Goal: Use online tool/utility: Utilize a website feature to perform a specific function

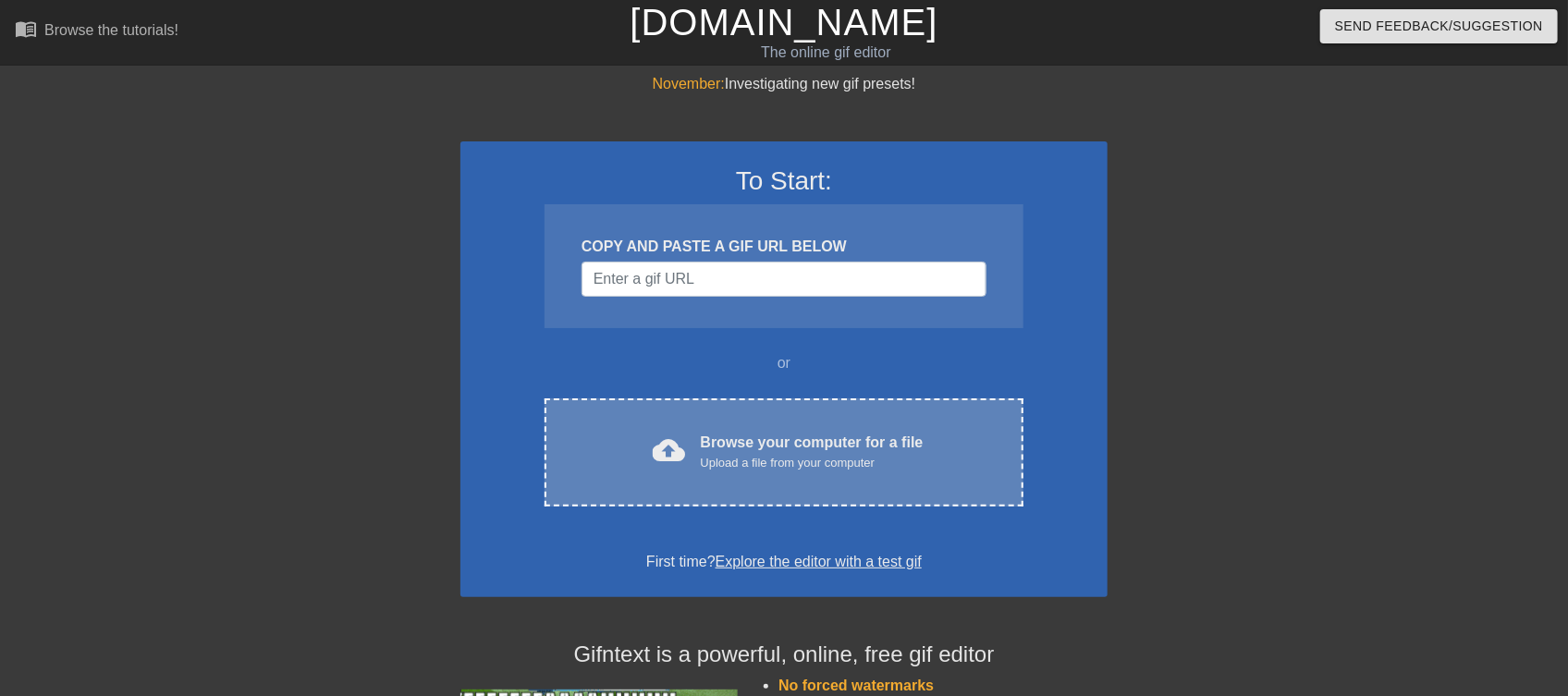
click at [874, 465] on div "Upload a file from your computer" at bounding box center [811, 464] width 223 height 19
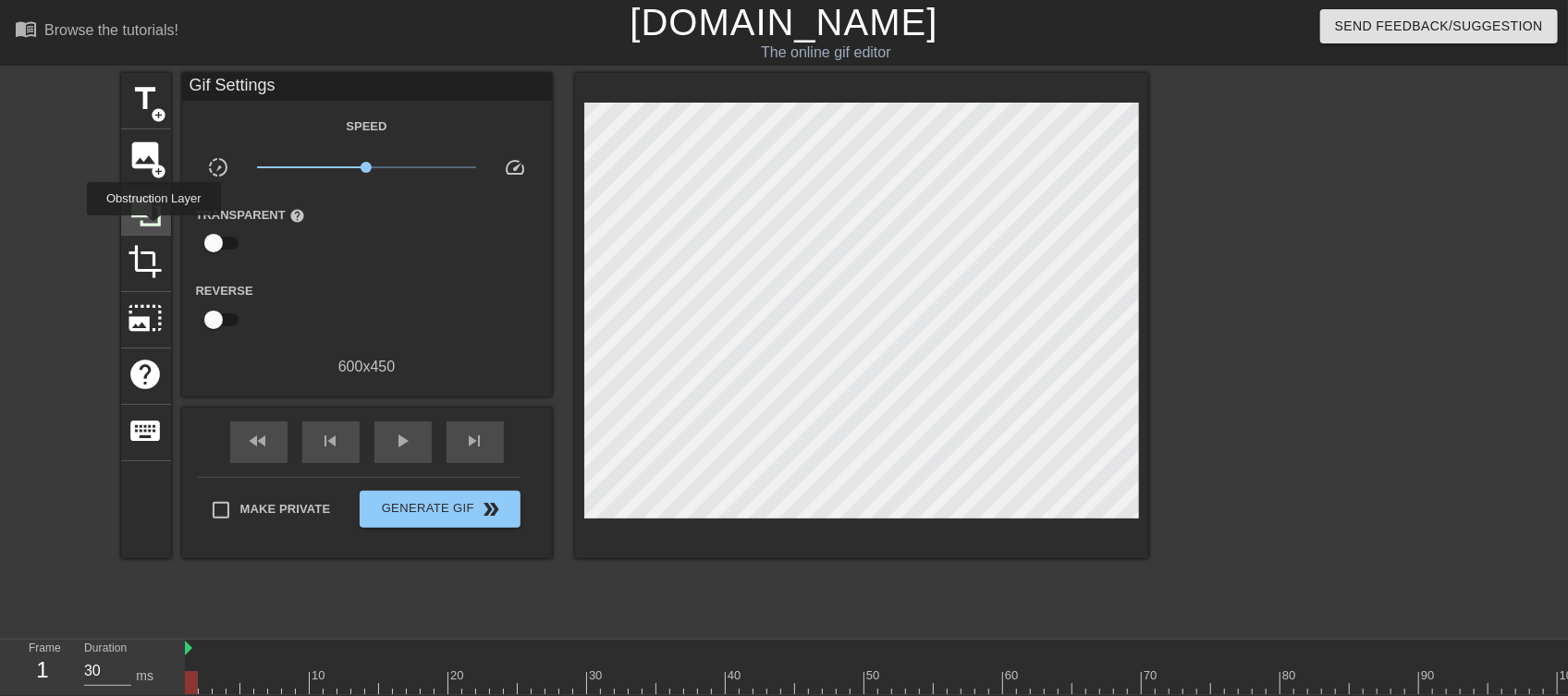
click at [145, 217] on icon at bounding box center [146, 211] width 35 height 35
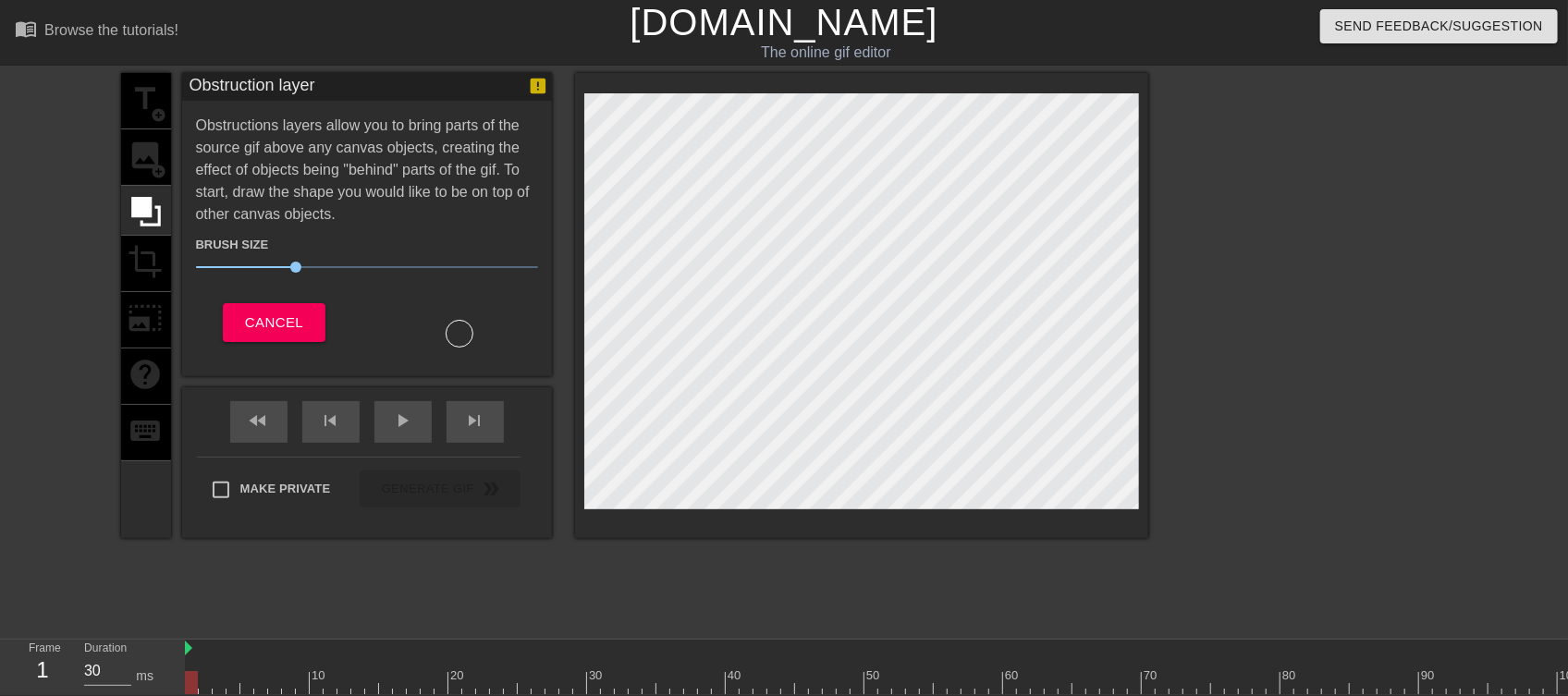
click at [145, 163] on div "title add_circle image add_circle crop photo_size_select_large help keyboard" at bounding box center [146, 305] width 50 height 465
click at [143, 161] on div "title add_circle image add_circle crop photo_size_select_large help keyboard" at bounding box center [146, 305] width 50 height 465
click at [275, 320] on span "Cancel" at bounding box center [273, 322] width 58 height 24
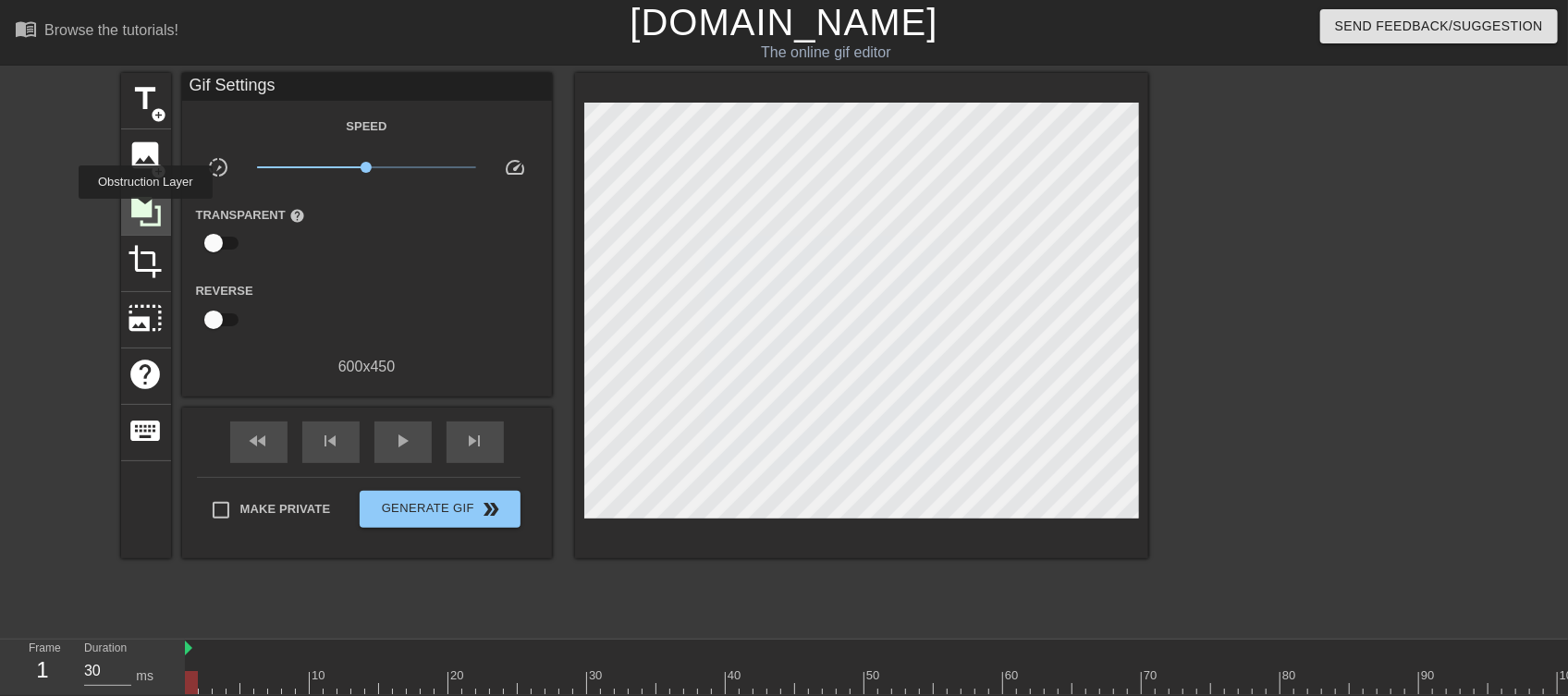
click at [145, 211] on icon at bounding box center [145, 211] width 29 height 29
click at [258, 432] on span "fast_rewind" at bounding box center [258, 440] width 22 height 22
click at [466, 450] on span "skip_next" at bounding box center [474, 440] width 22 height 22
click at [257, 440] on span "fast_rewind" at bounding box center [258, 440] width 22 height 22
type input "30"
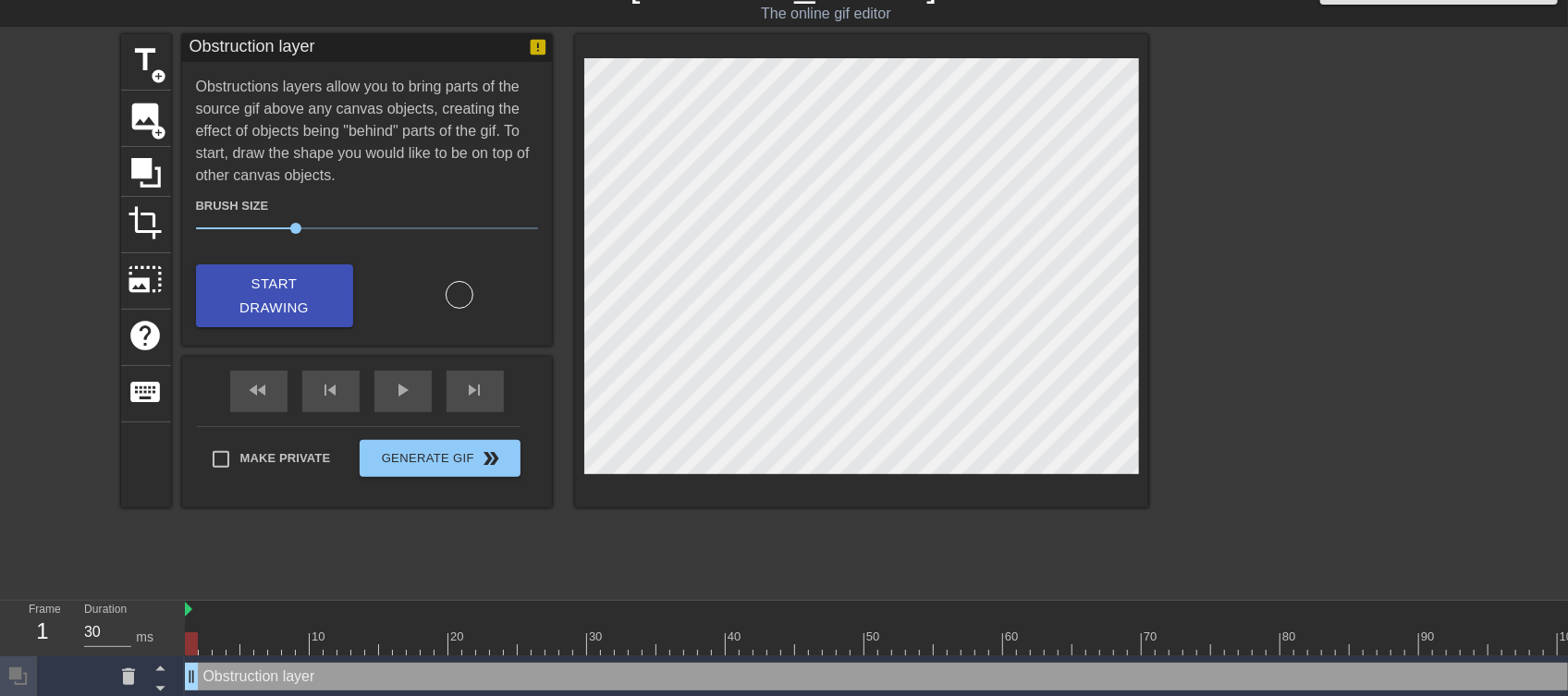
scroll to position [57, 0]
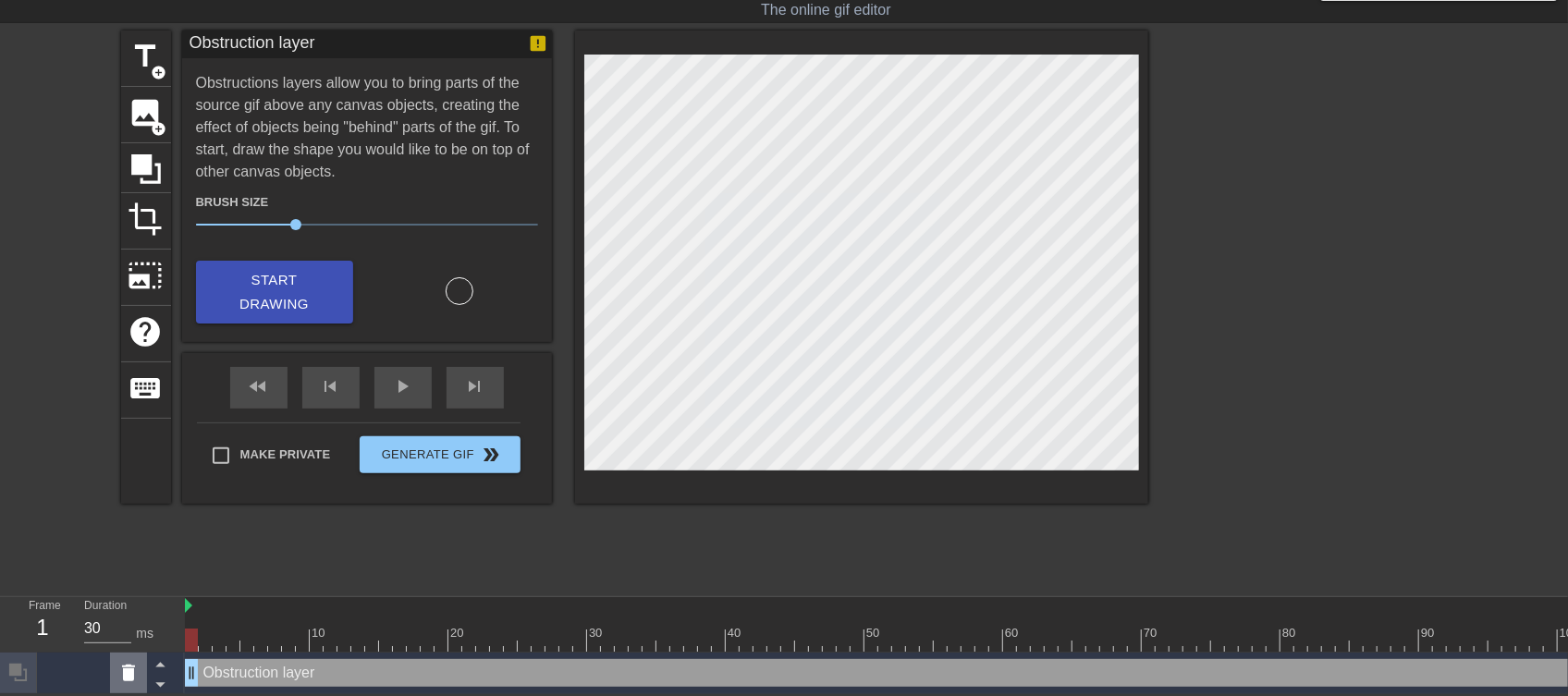
click at [130, 665] on icon at bounding box center [129, 673] width 13 height 17
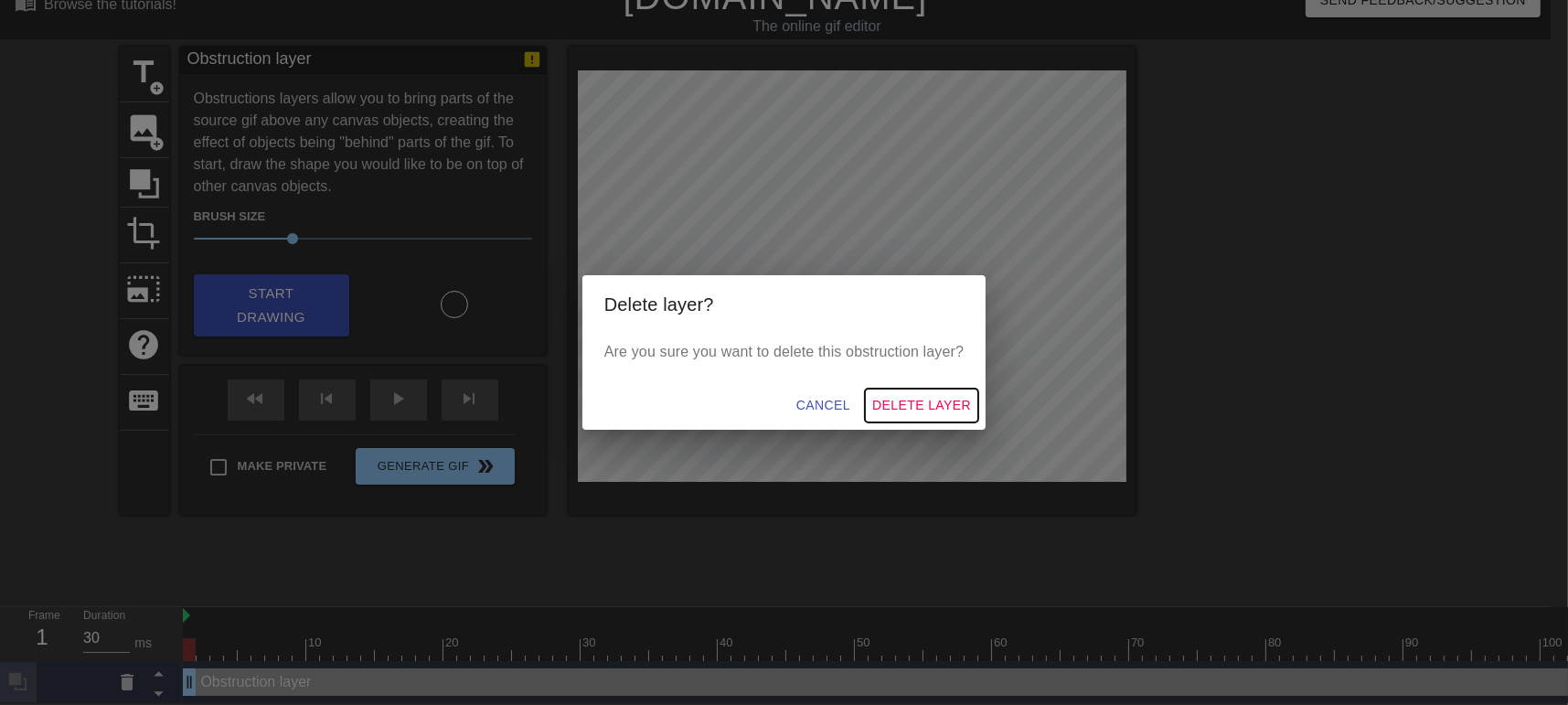
click at [892, 409] on span "Delete Layer" at bounding box center [921, 405] width 98 height 22
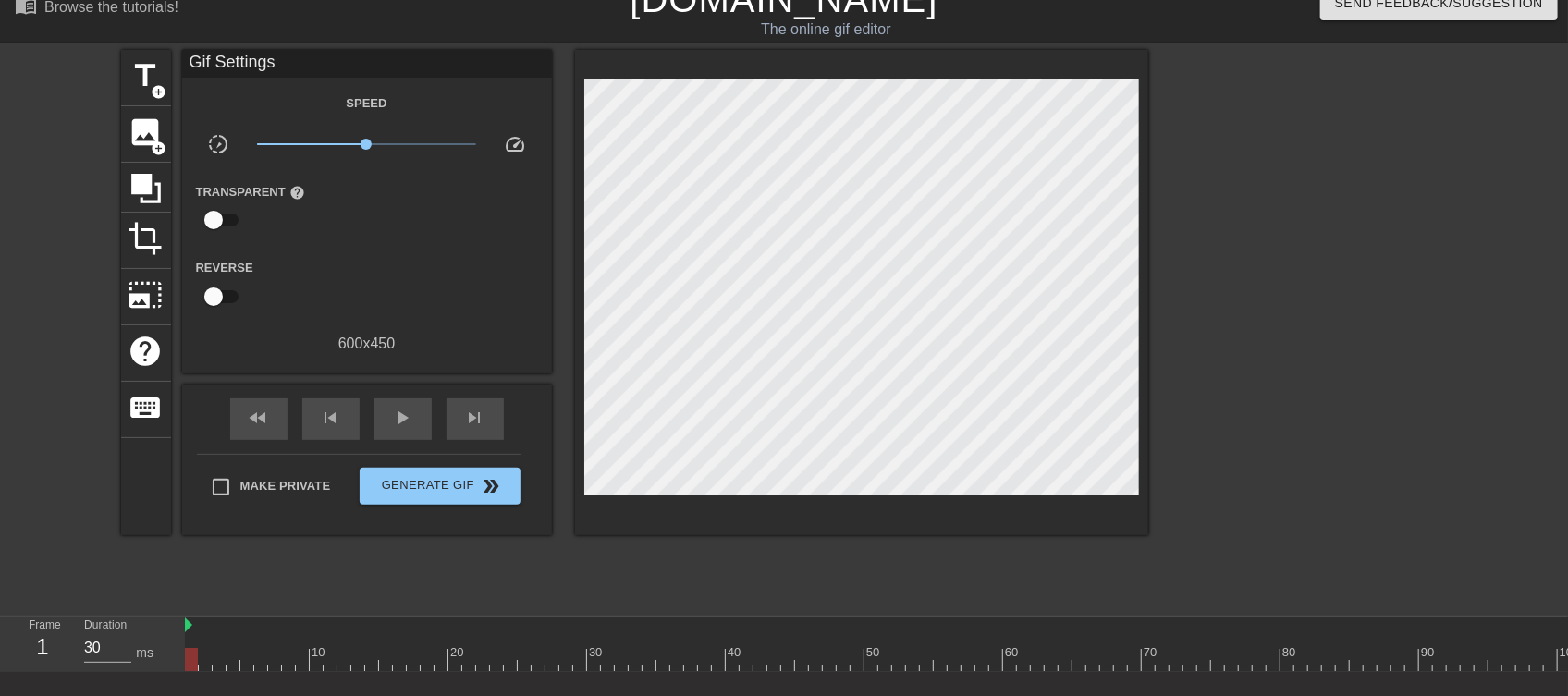
scroll to position [0, 0]
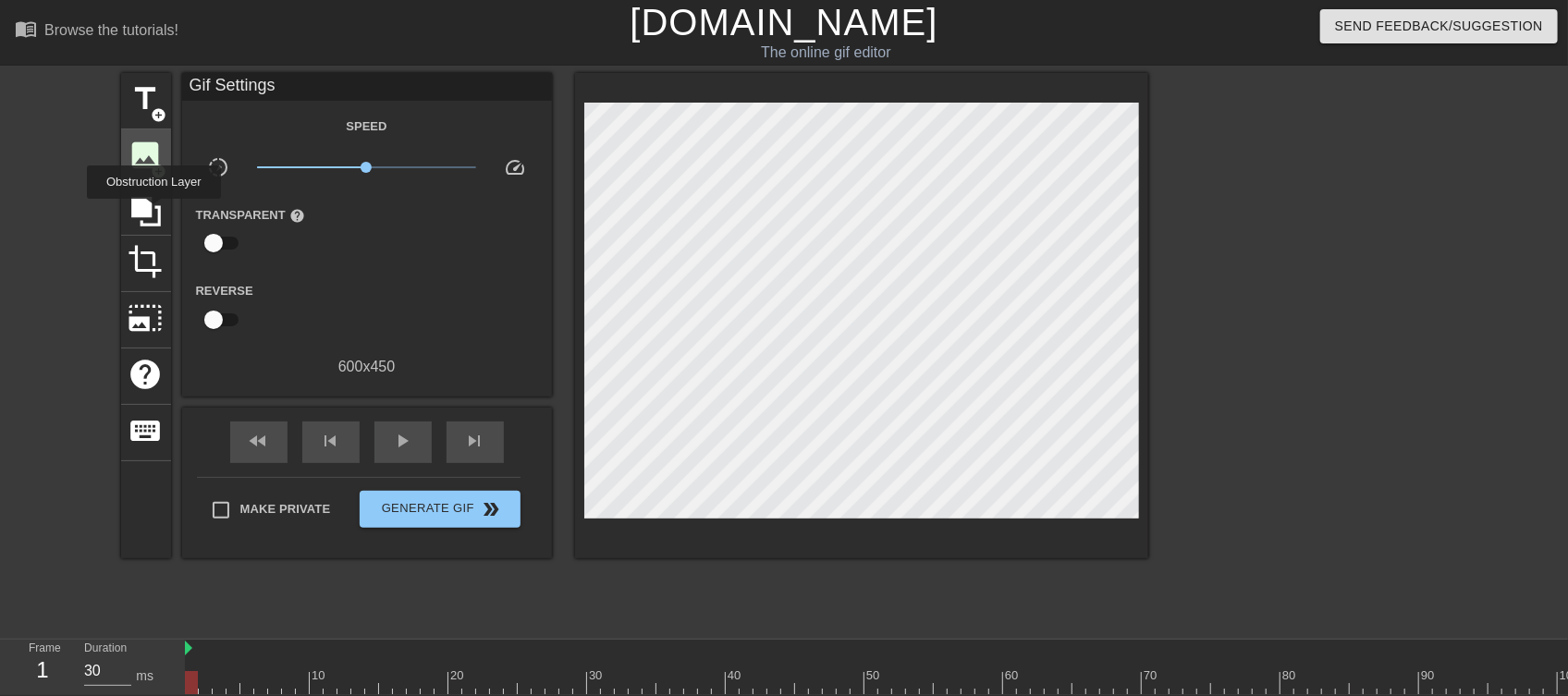
click at [137, 178] on div "image add_circle" at bounding box center [146, 157] width 50 height 56
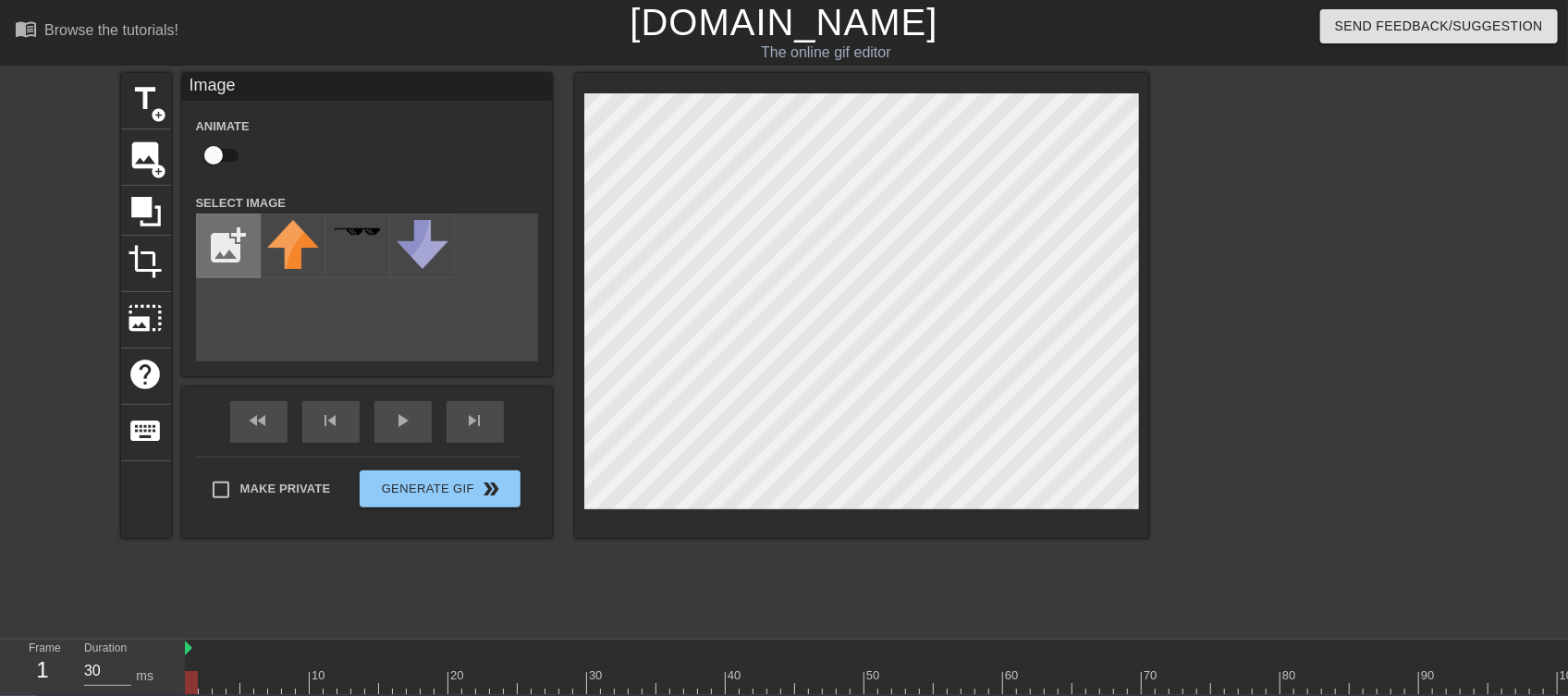
click at [216, 236] on input "file" at bounding box center [228, 246] width 63 height 63
type input "C:\fakepath\(改版)秘密基地-Logo-01.png"
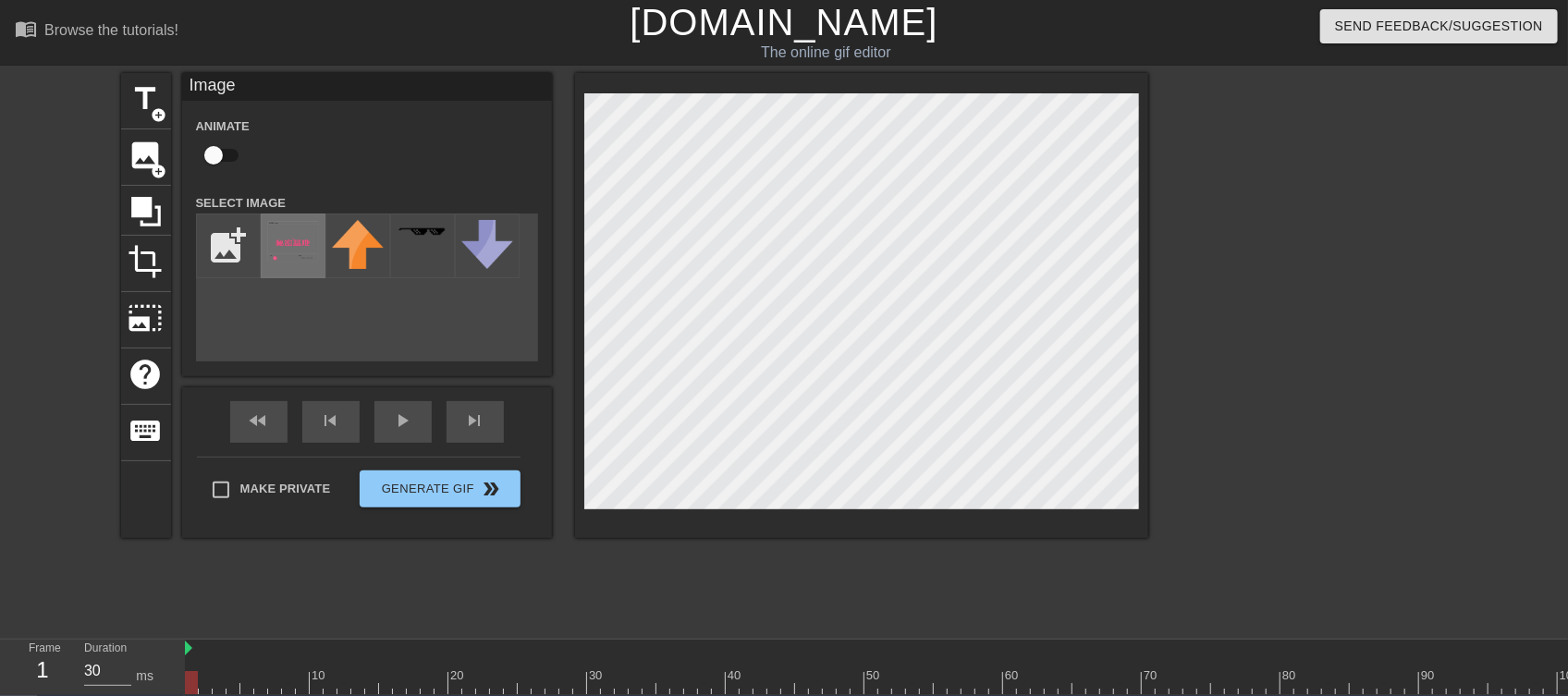
click at [287, 248] on img at bounding box center [293, 241] width 52 height 43
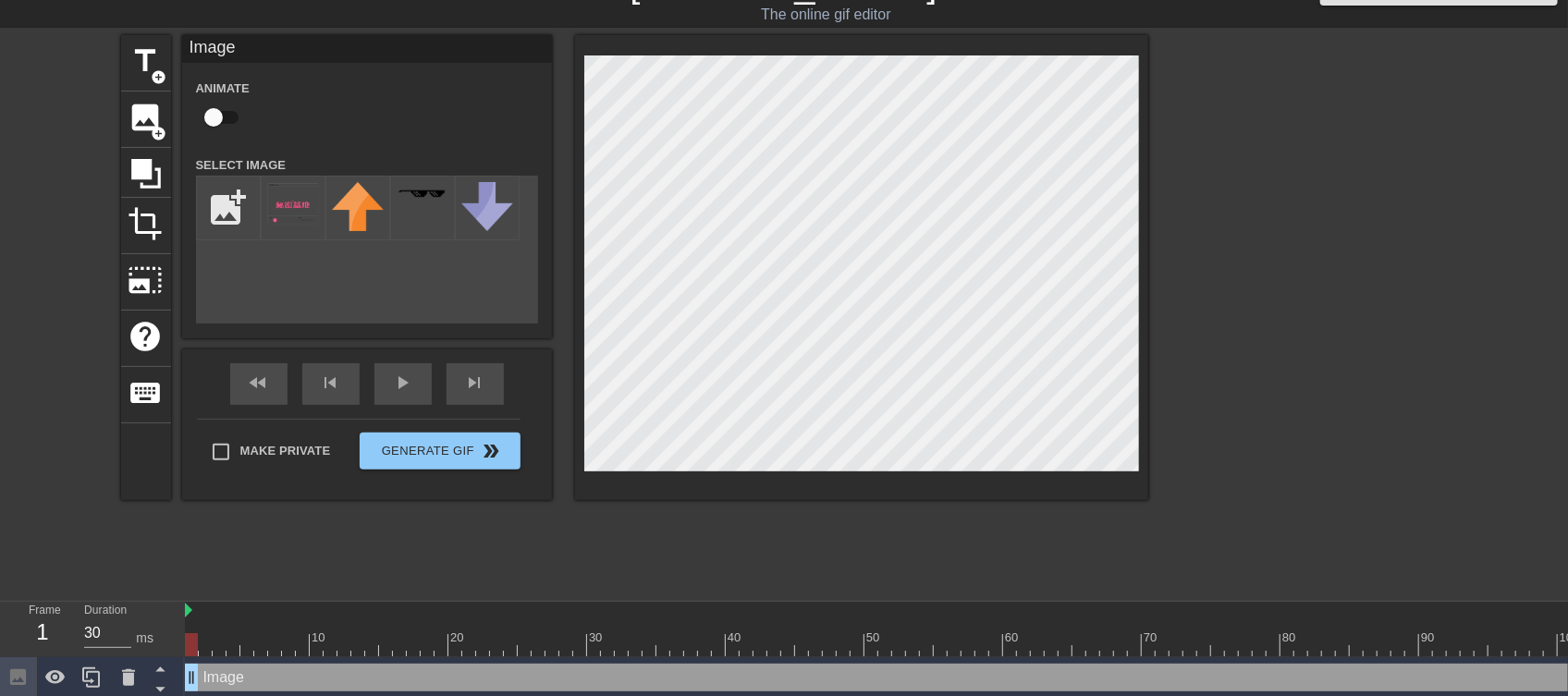
scroll to position [57, 0]
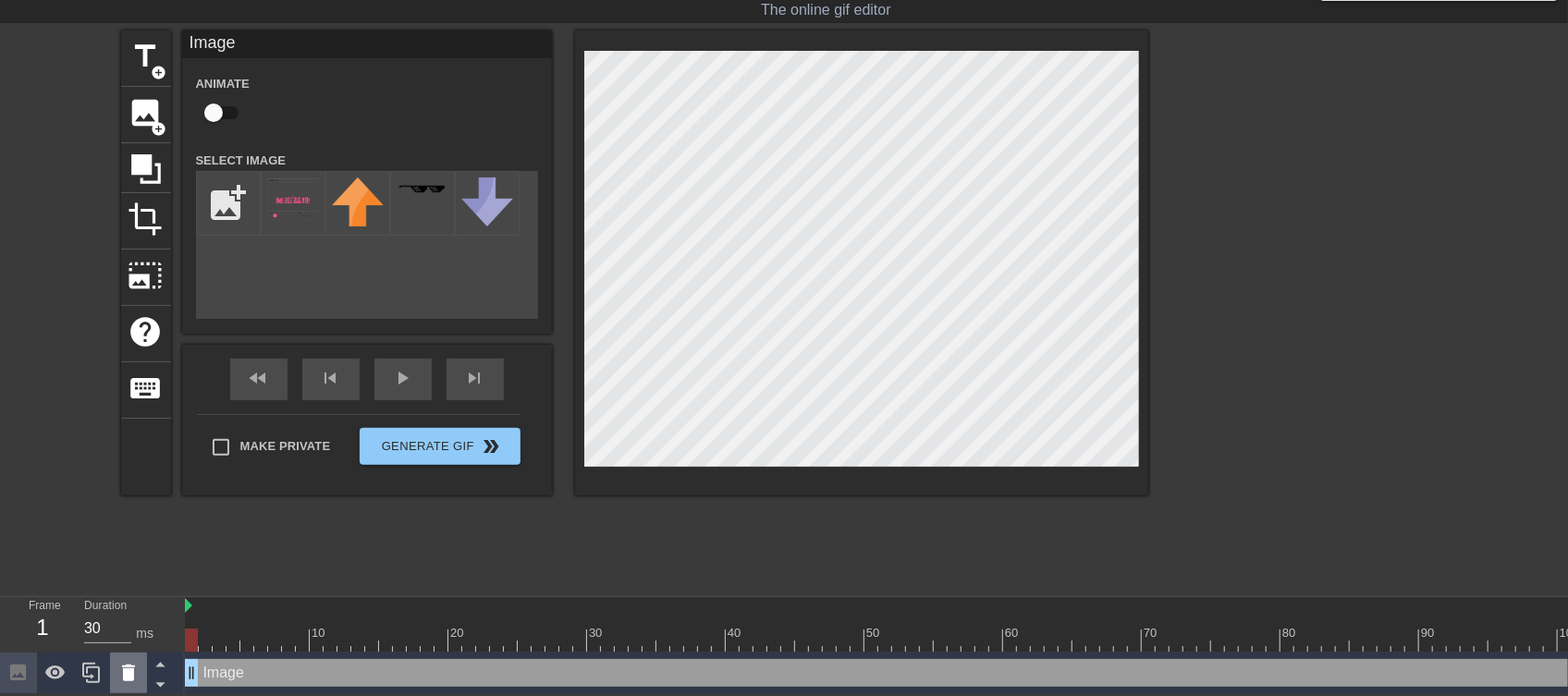
click at [127, 665] on icon at bounding box center [129, 673] width 13 height 17
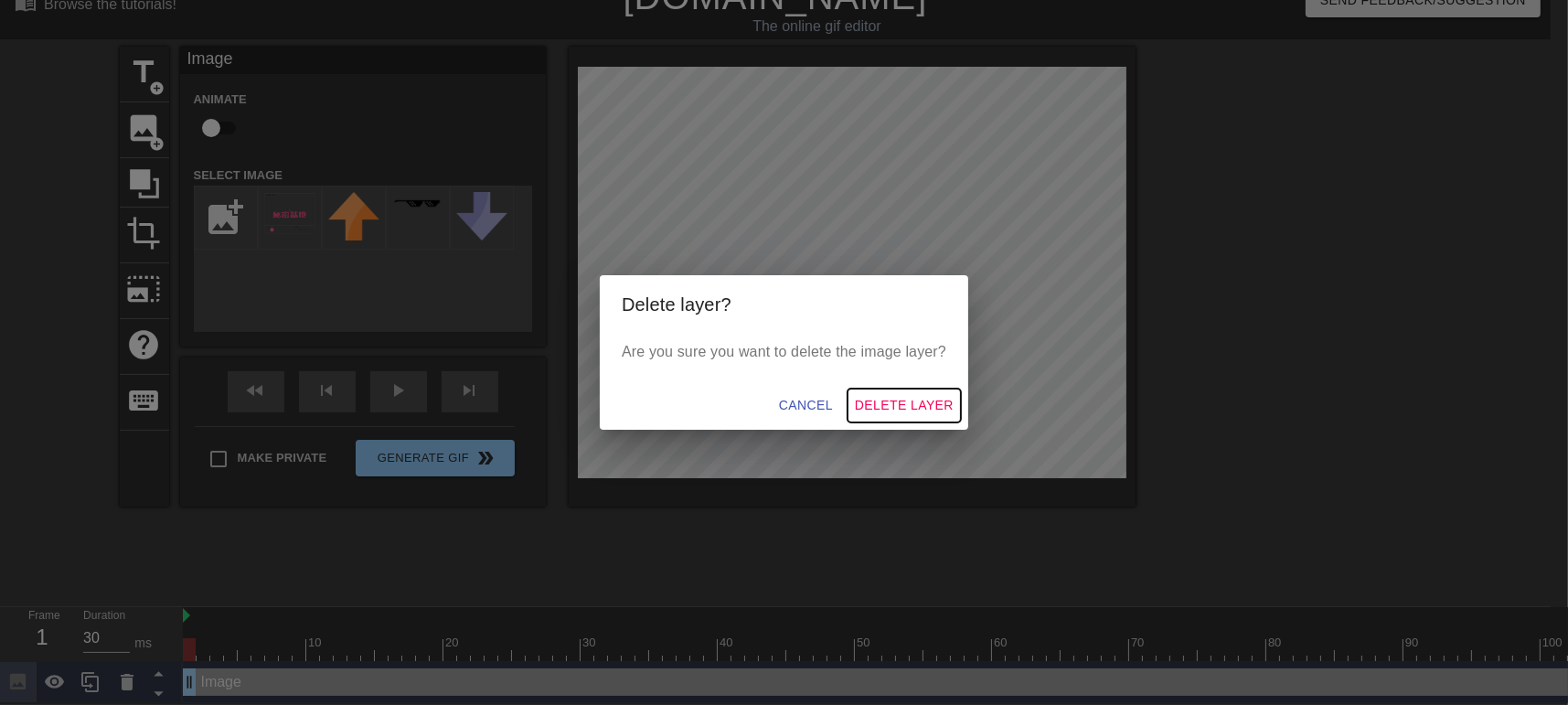
click at [870, 408] on span "Delete Layer" at bounding box center [904, 405] width 98 height 22
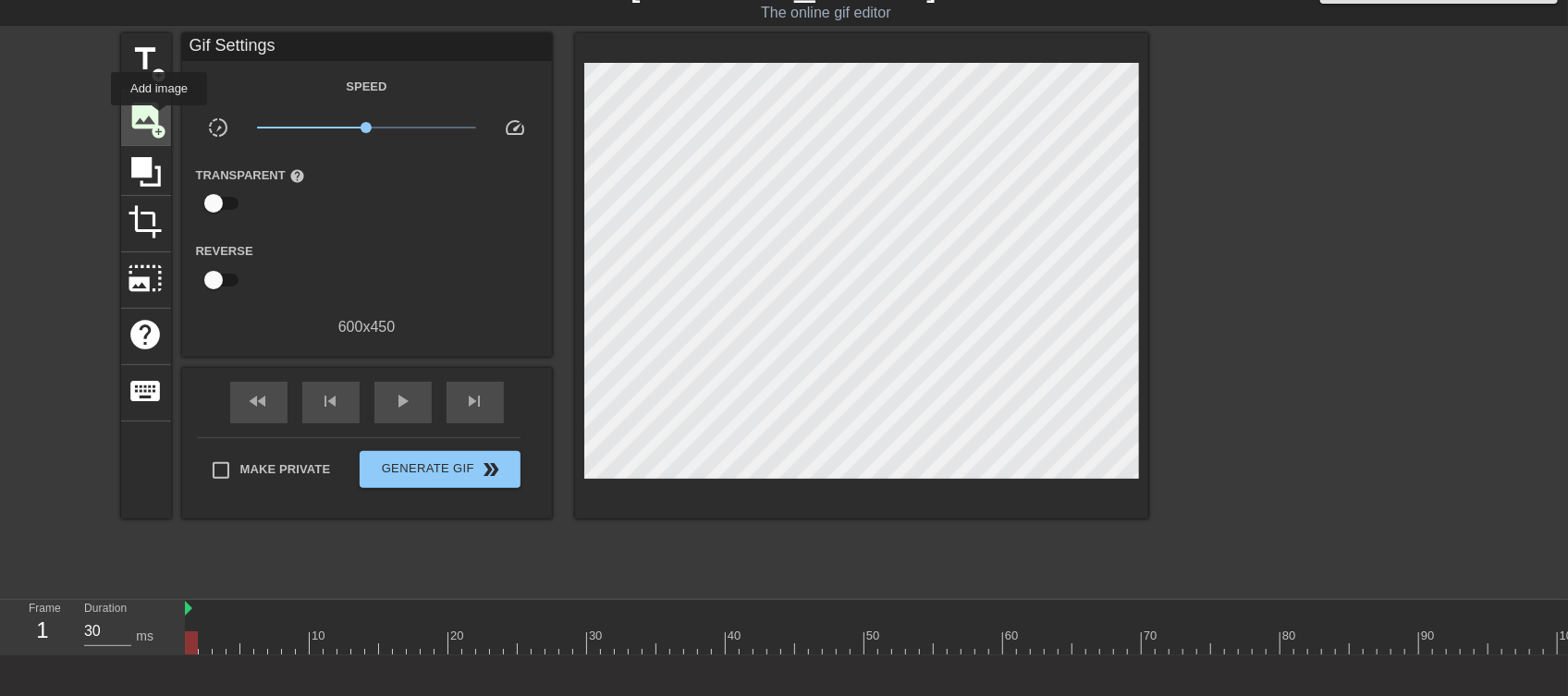
click at [158, 119] on span "image" at bounding box center [146, 115] width 35 height 35
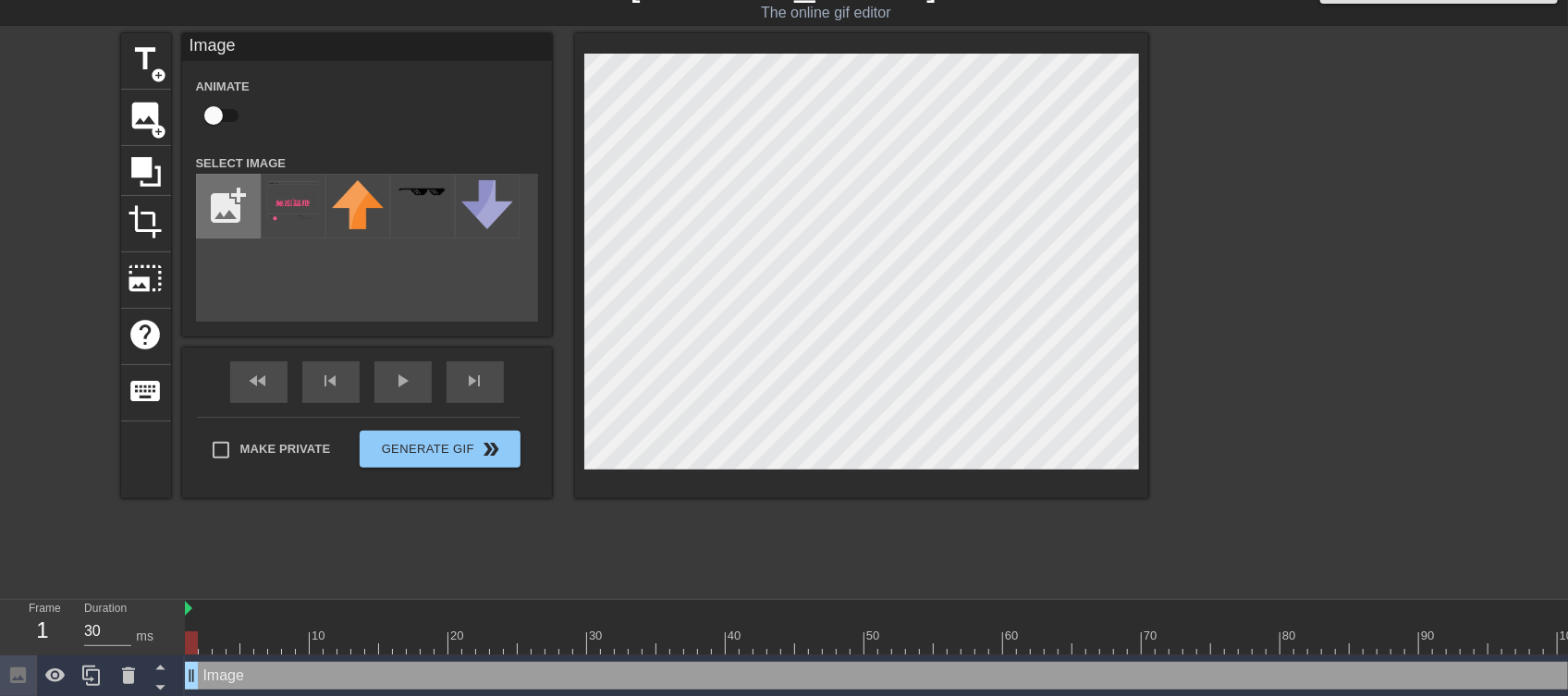
click at [231, 204] on input "file" at bounding box center [228, 206] width 63 height 63
click at [1470, 267] on div "title add_circle image add_circle crop photo_size_select_large help keyboard Im…" at bounding box center [784, 310] width 1568 height 555
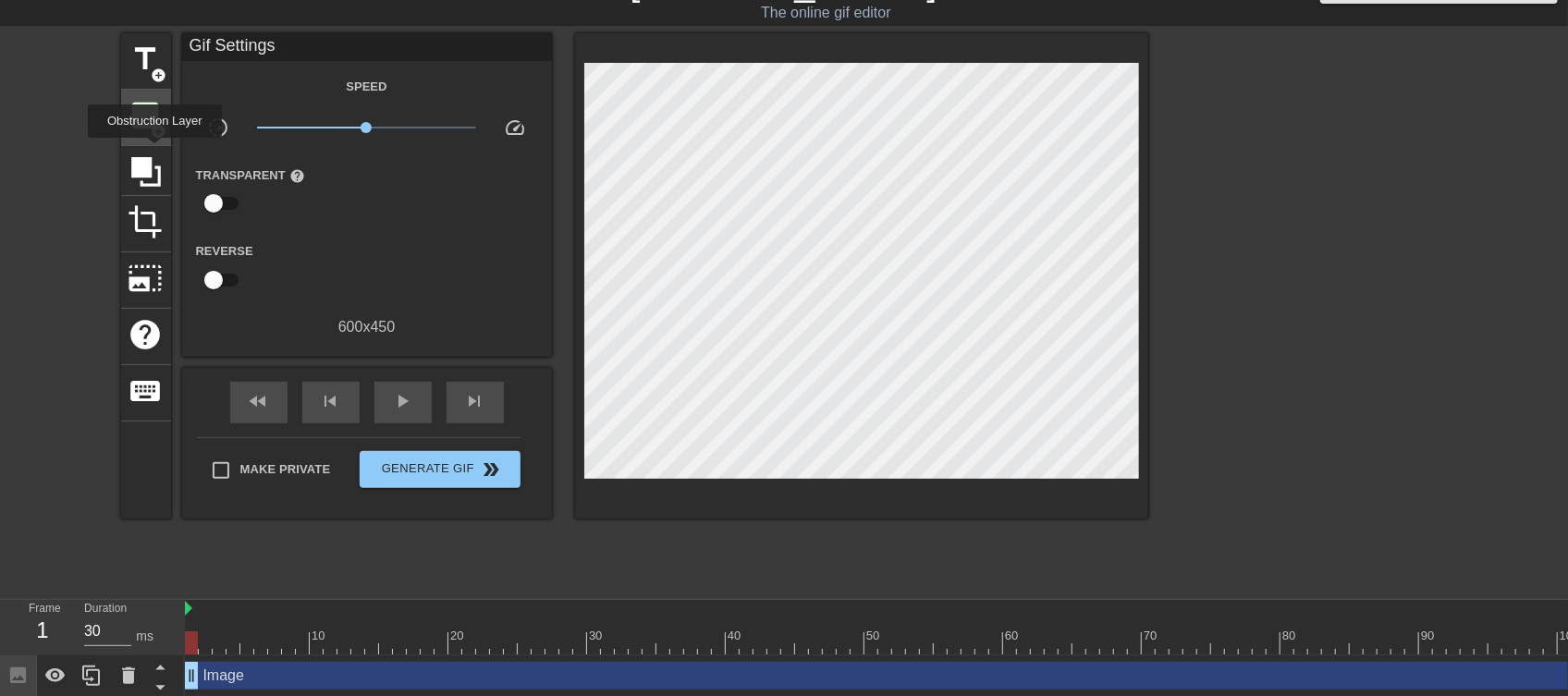
click at [130, 104] on span "image" at bounding box center [146, 115] width 35 height 35
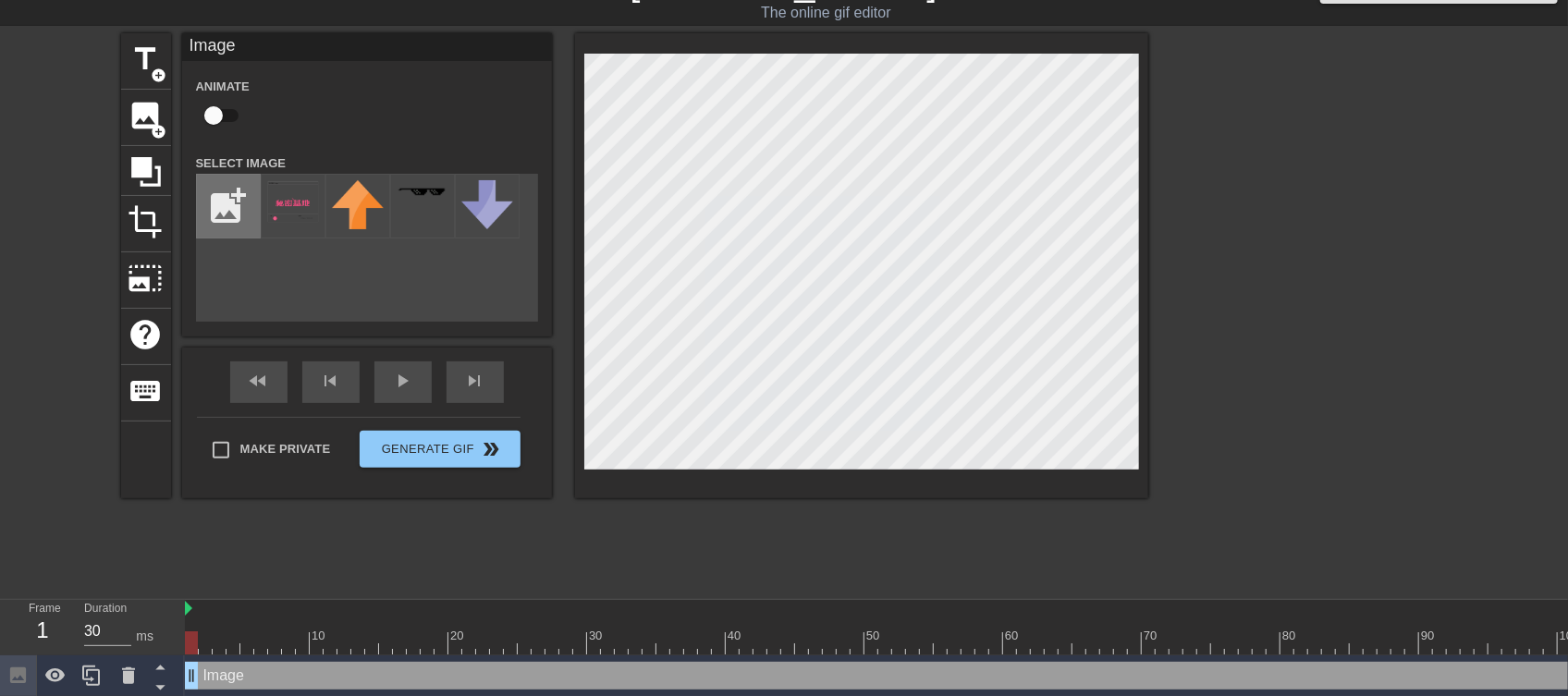
click at [239, 202] on input "file" at bounding box center [228, 206] width 63 height 63
type input "C:\fakepath\2022最新商標logo.png"
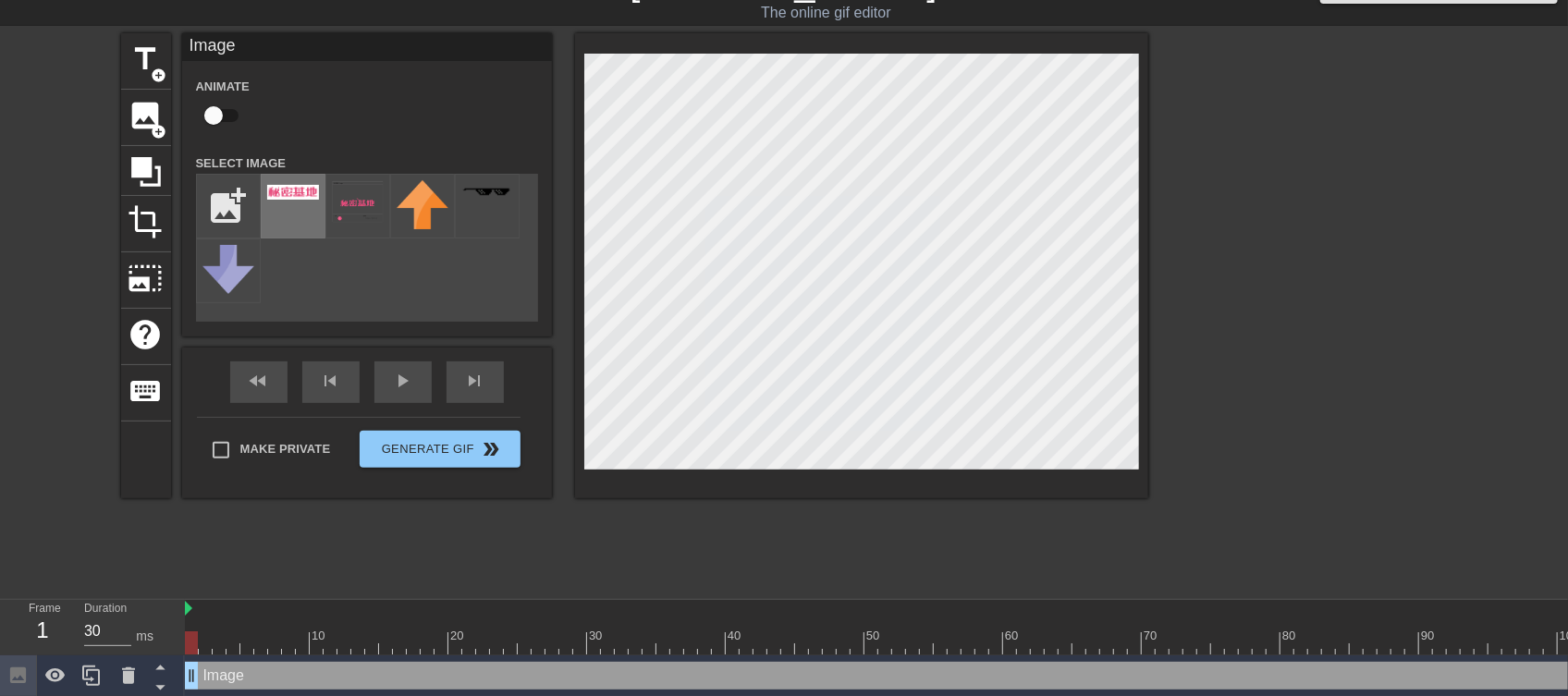
click at [298, 193] on img at bounding box center [293, 192] width 52 height 15
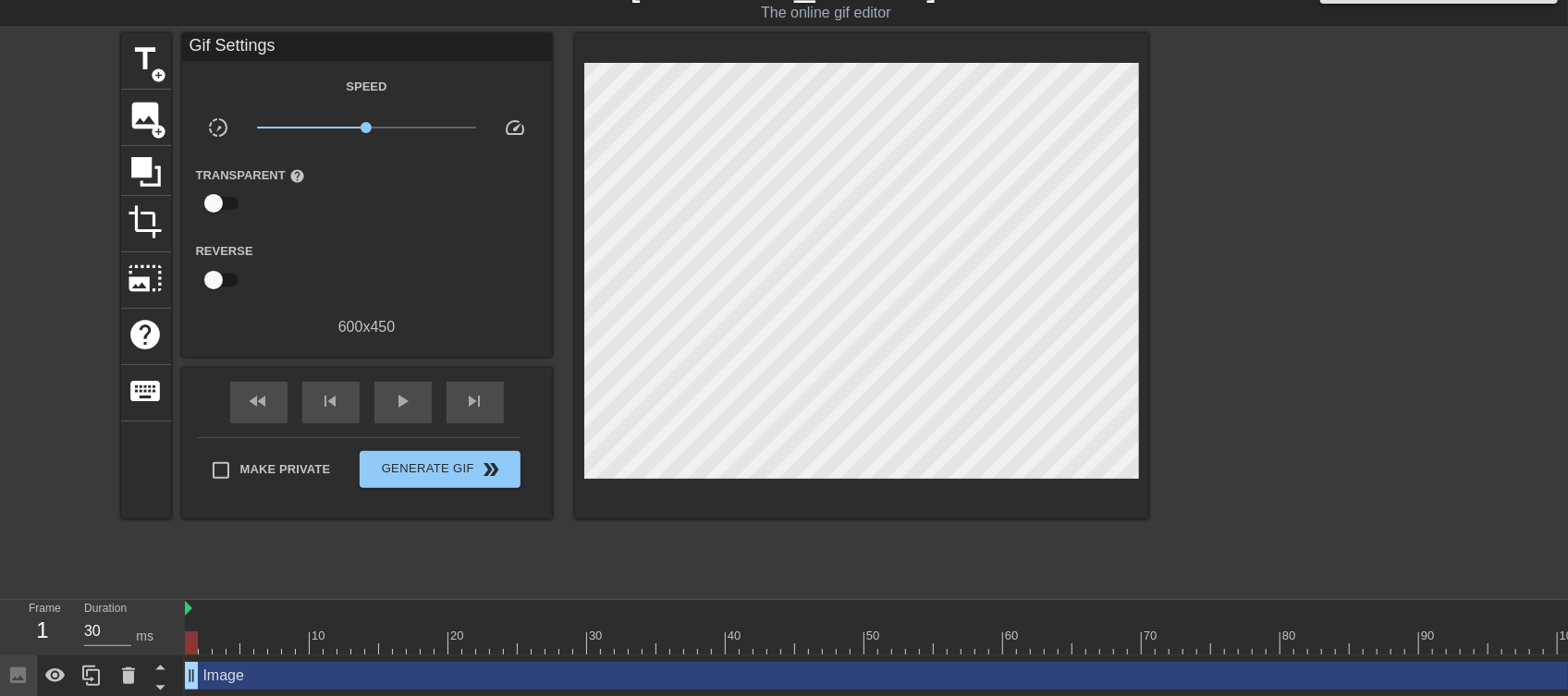
scroll to position [100, 0]
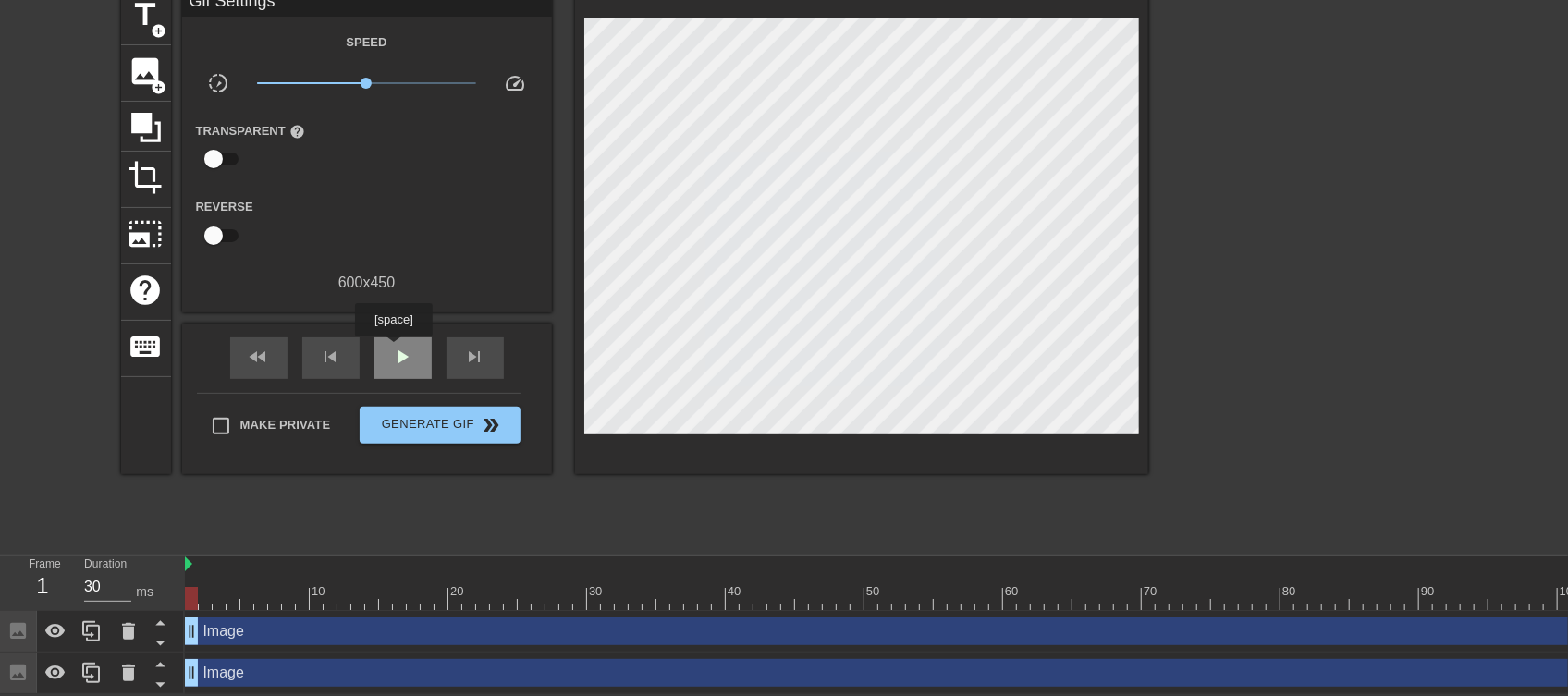
click at [392, 346] on span "play_arrow" at bounding box center [402, 357] width 22 height 22
type input "30"
click at [398, 346] on span "pause" at bounding box center [402, 357] width 22 height 22
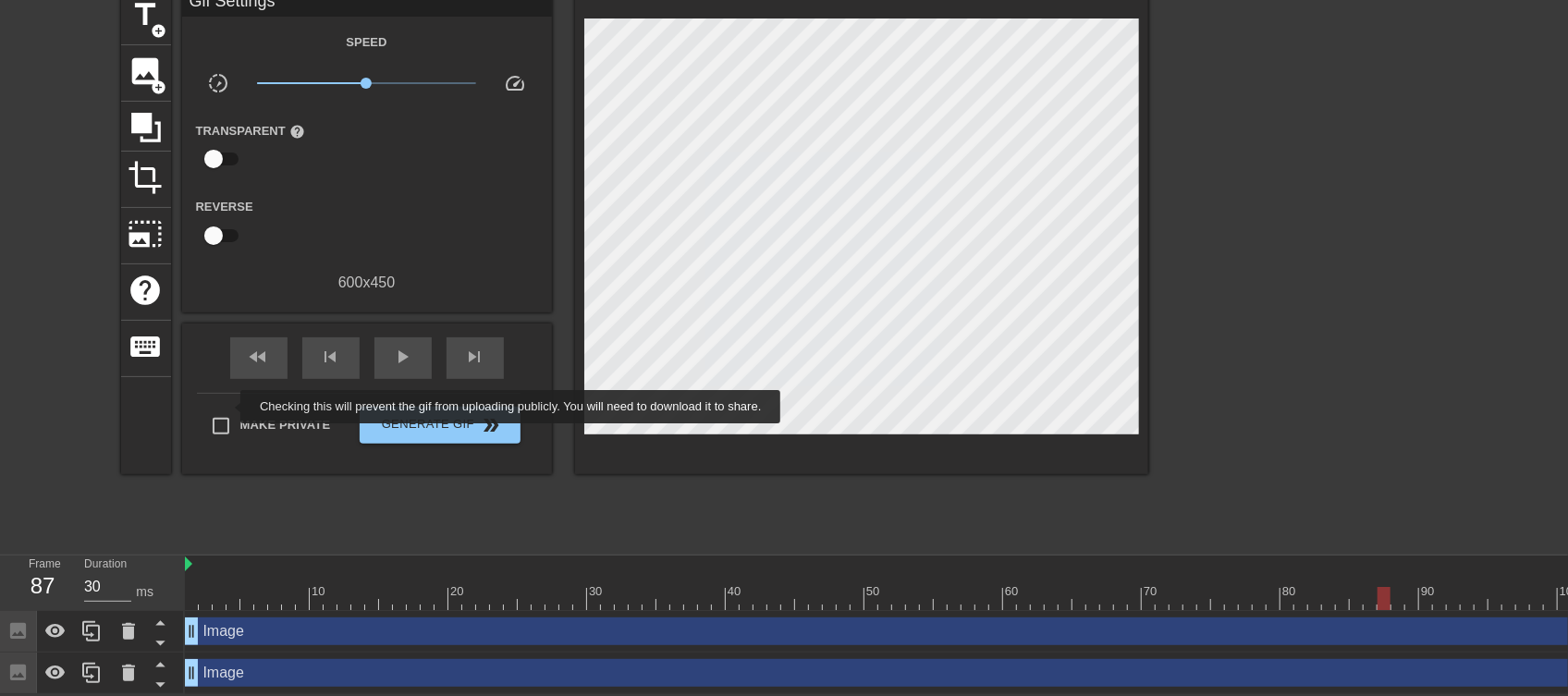
click at [226, 407] on input "Make Private" at bounding box center [221, 426] width 39 height 39
checkbox input "true"
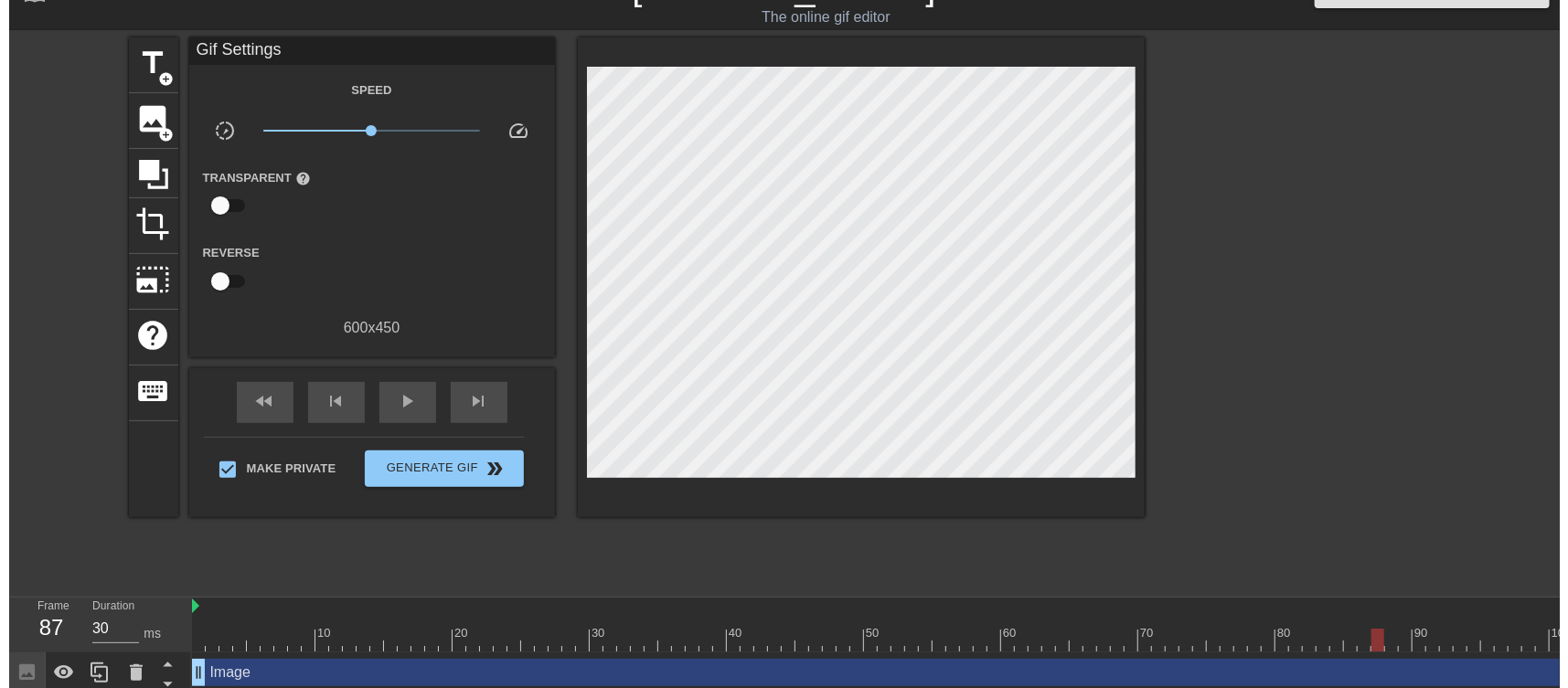
scroll to position [0, 0]
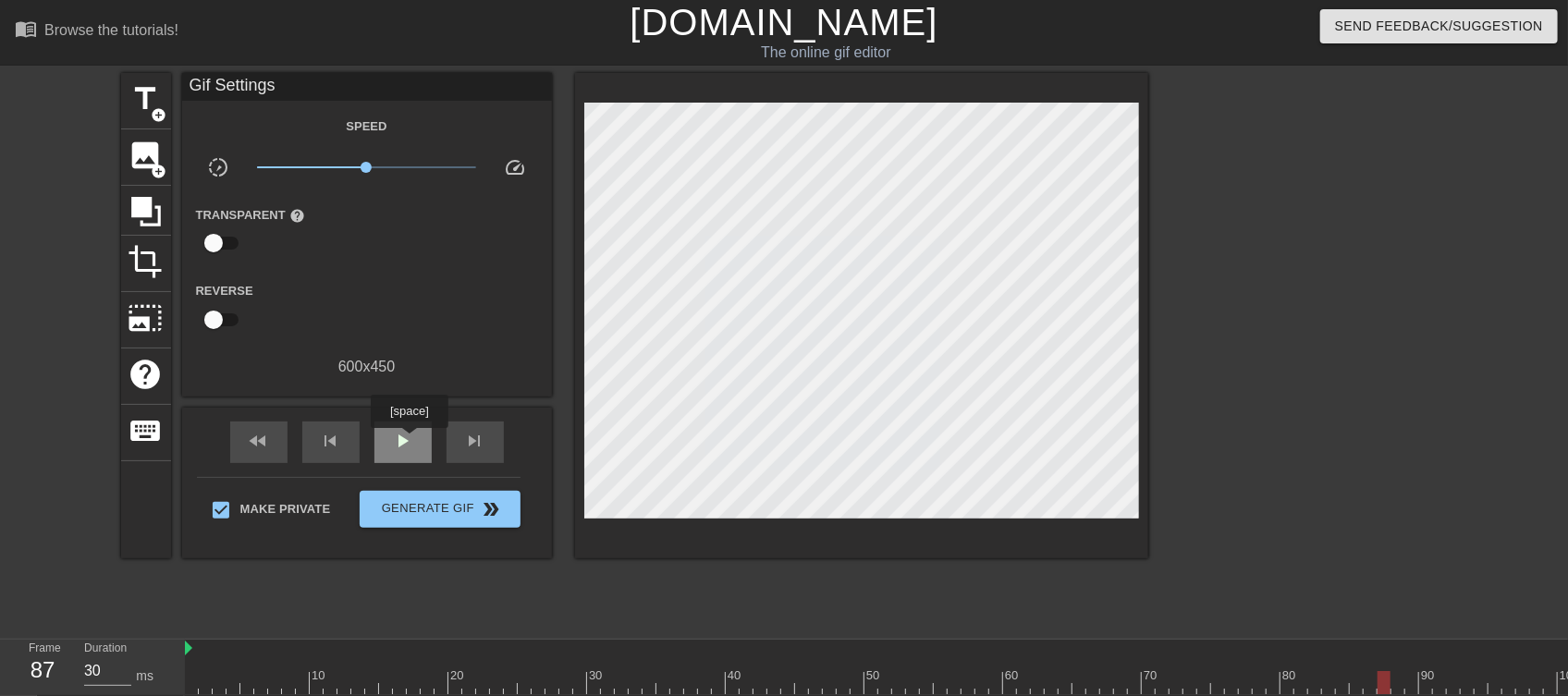
click at [409, 441] on span "play_arrow" at bounding box center [402, 440] width 22 height 22
type input "40"
click at [409, 441] on span "pause" at bounding box center [402, 440] width 22 height 22
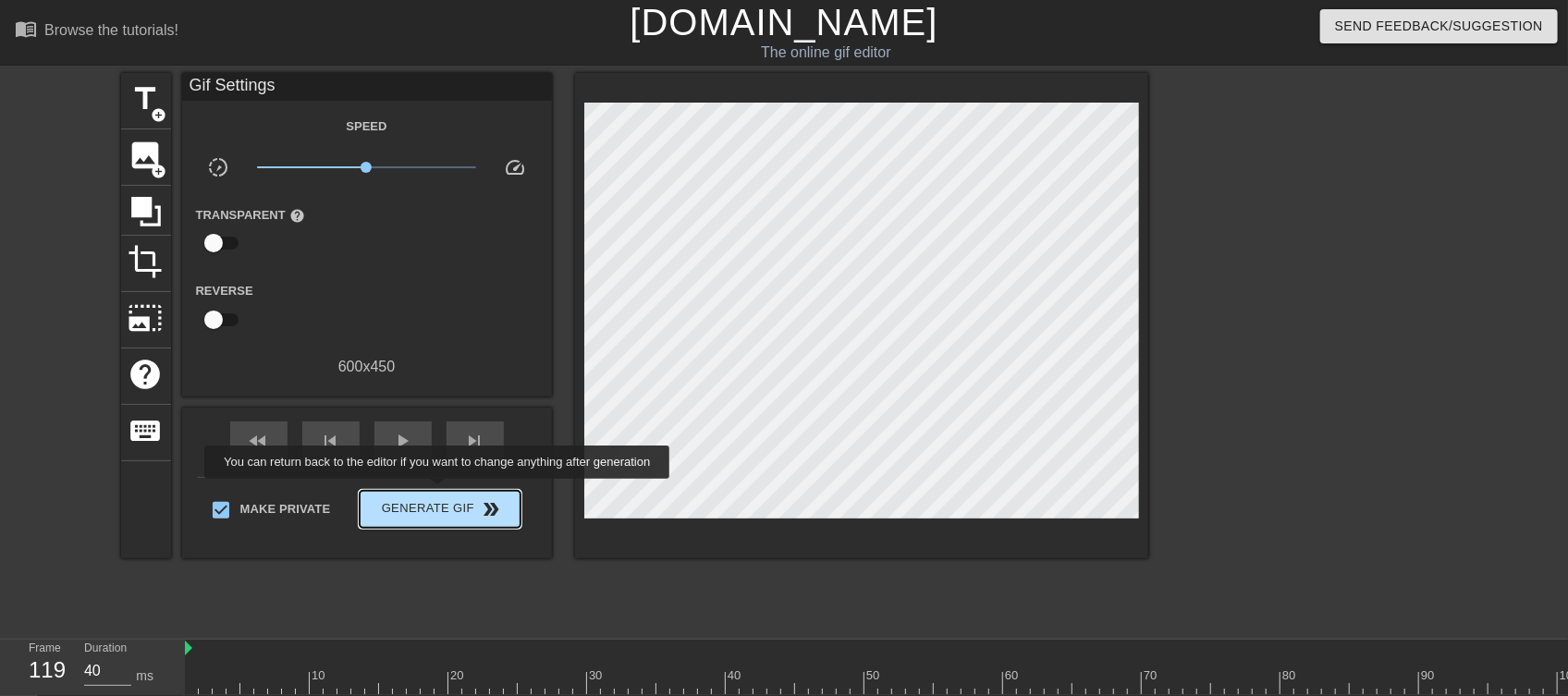
click at [448, 505] on span "Generate Gif double_arrow" at bounding box center [439, 509] width 145 height 22
